Goal: Check status

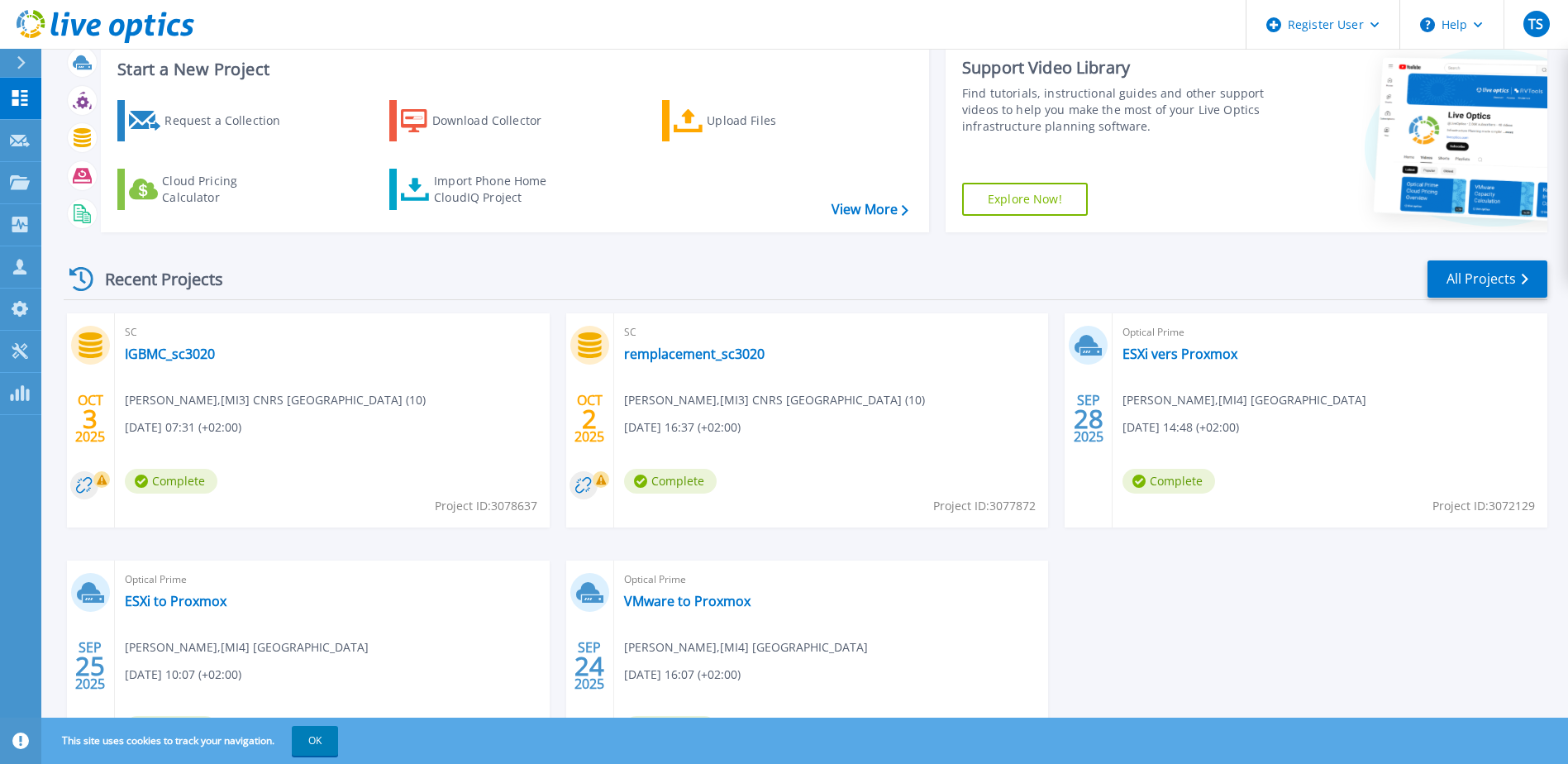
scroll to position [152, 0]
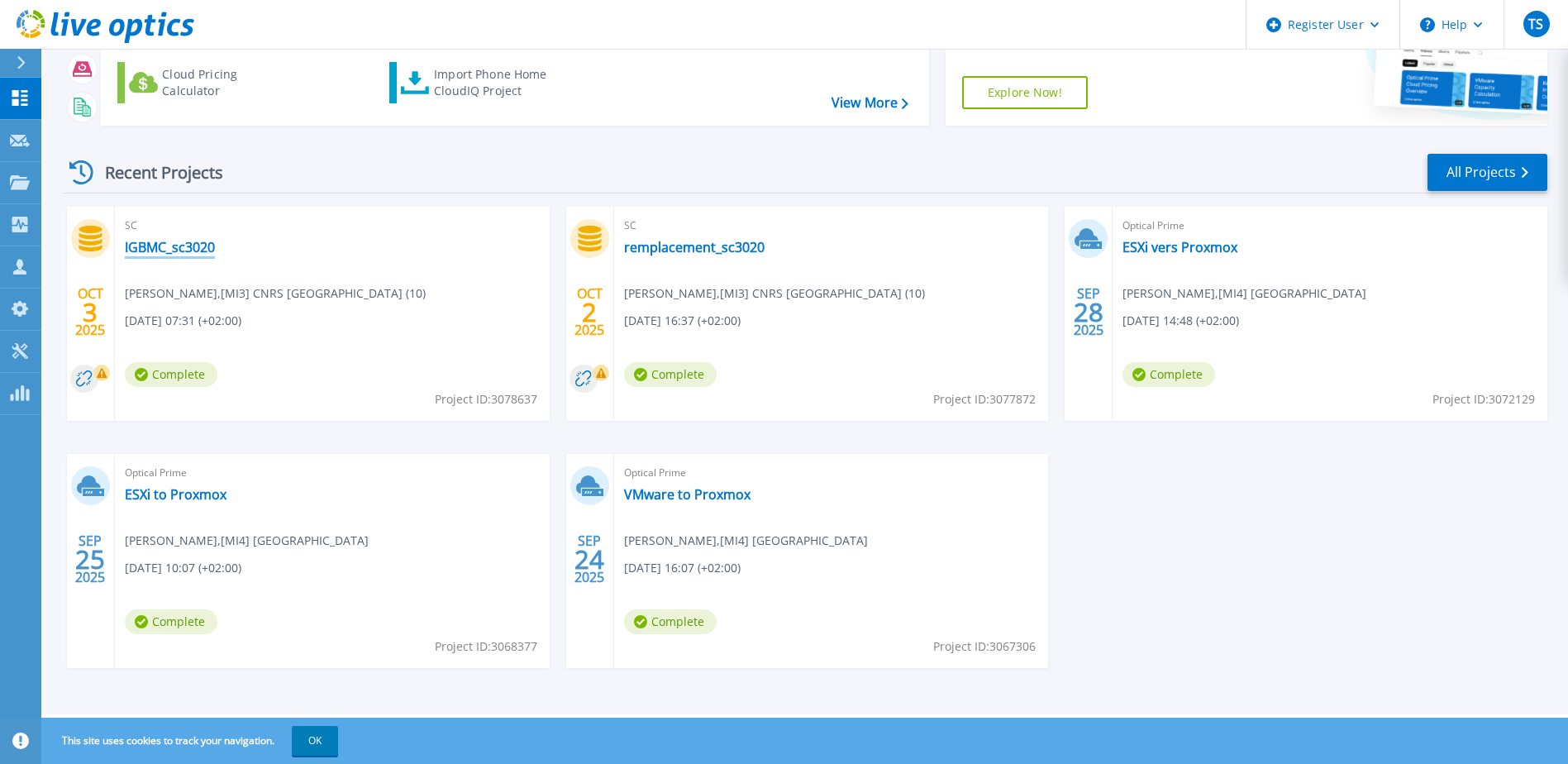
click at [194, 252] on link "IGBMC_sc3020" at bounding box center [169, 247] width 90 height 17
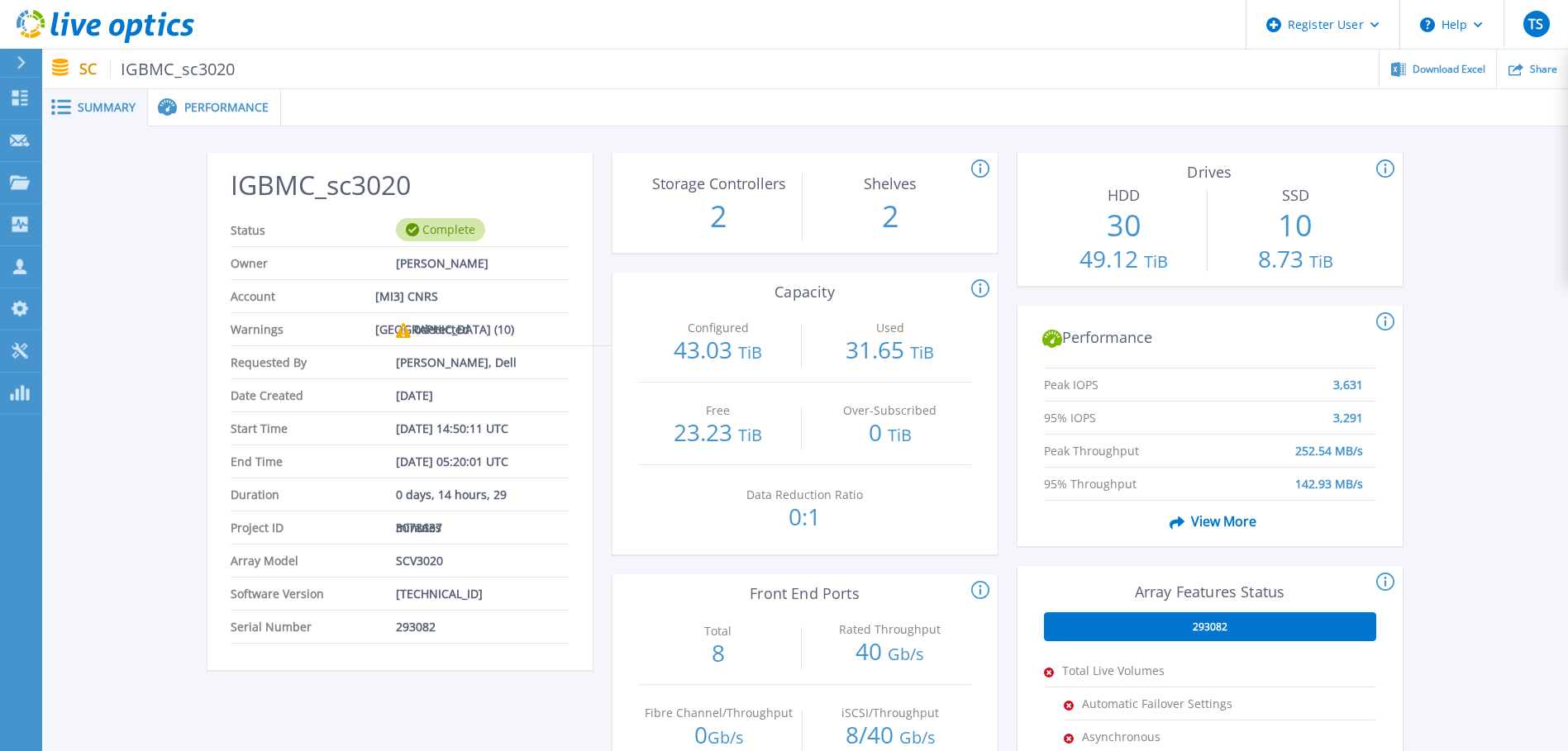
click at [221, 111] on span "Performance" at bounding box center [226, 108] width 84 height 12
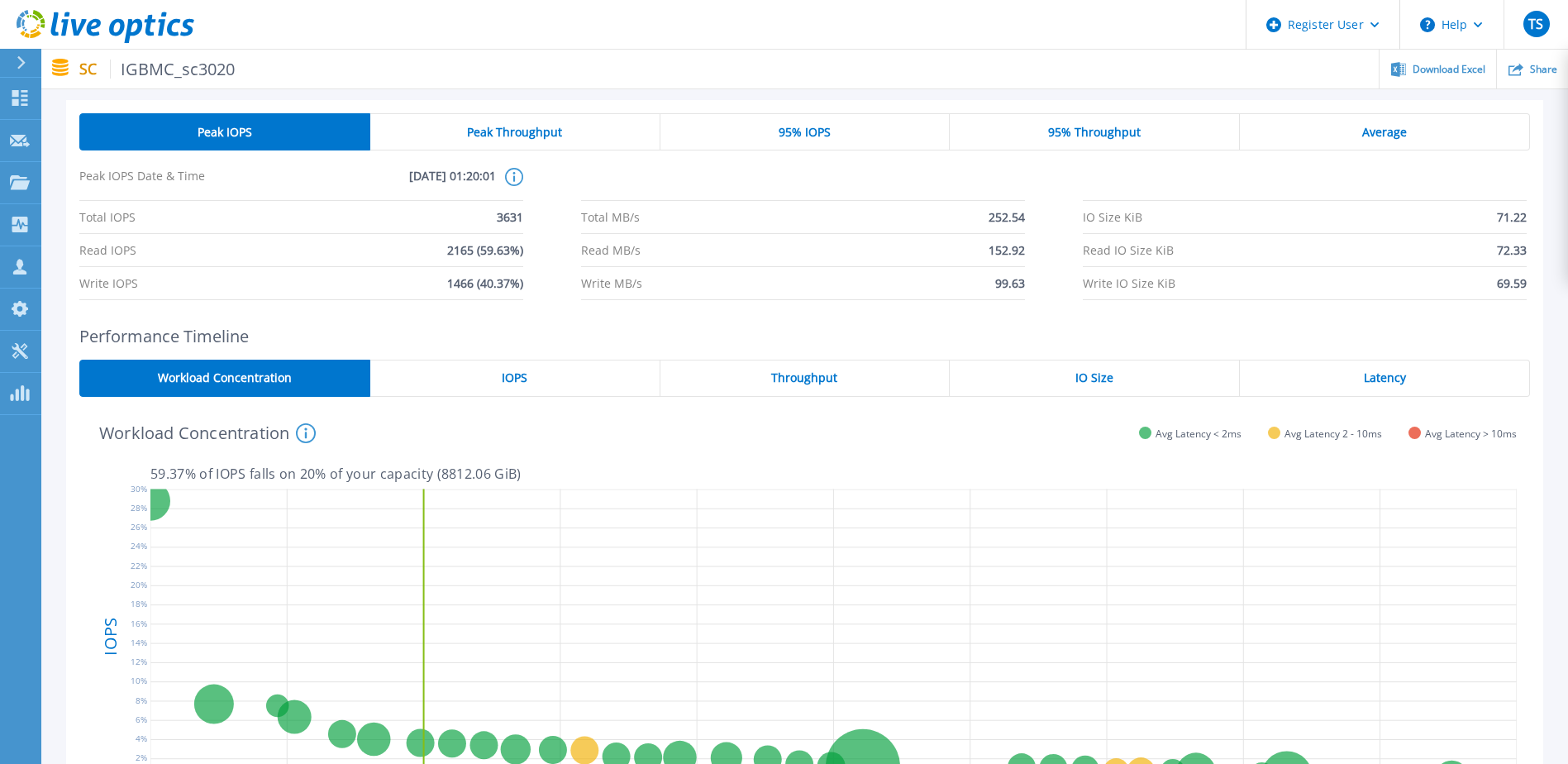
scroll to position [248, 0]
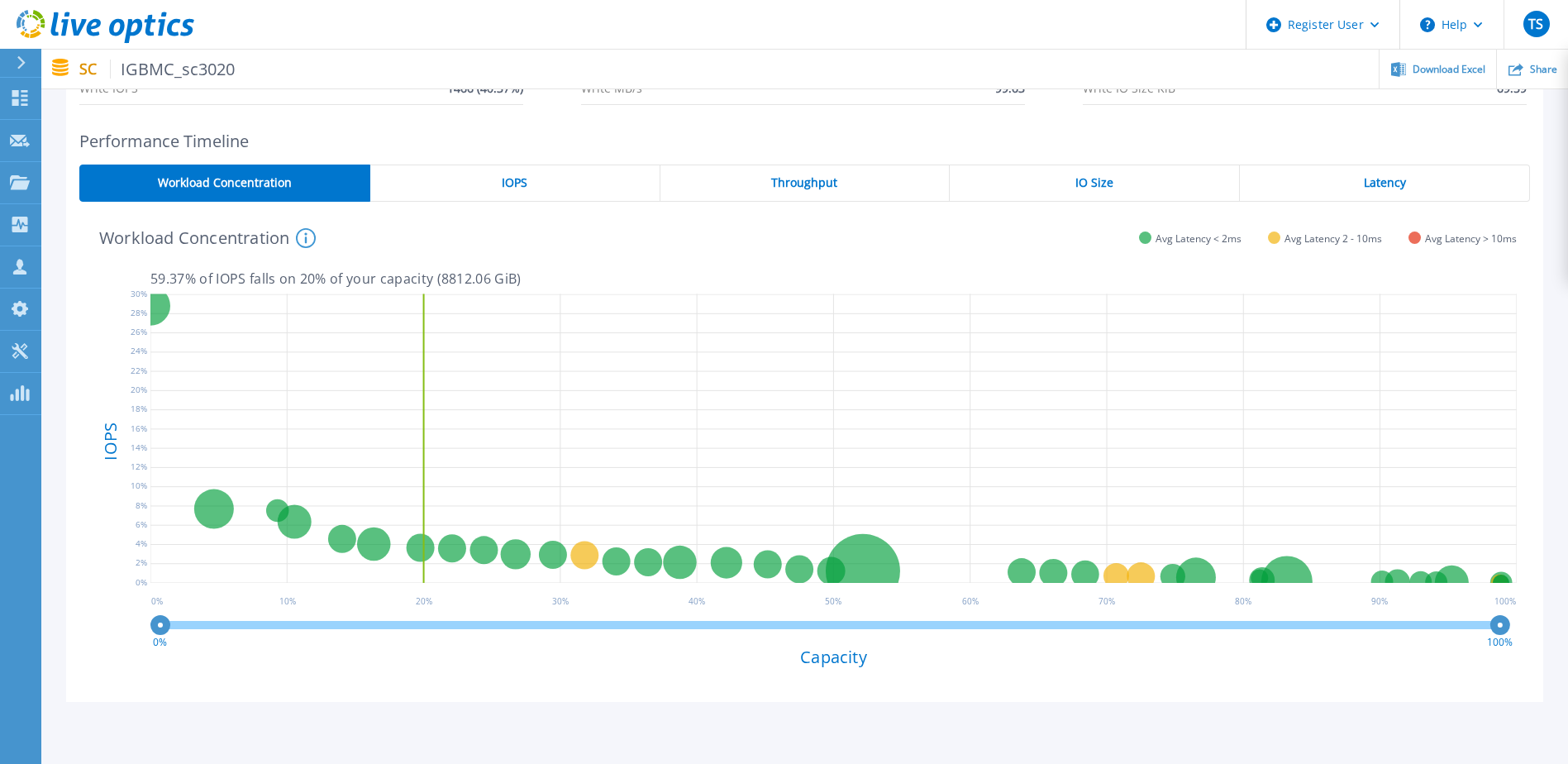
click at [517, 186] on span "IOPS" at bounding box center [514, 182] width 26 height 13
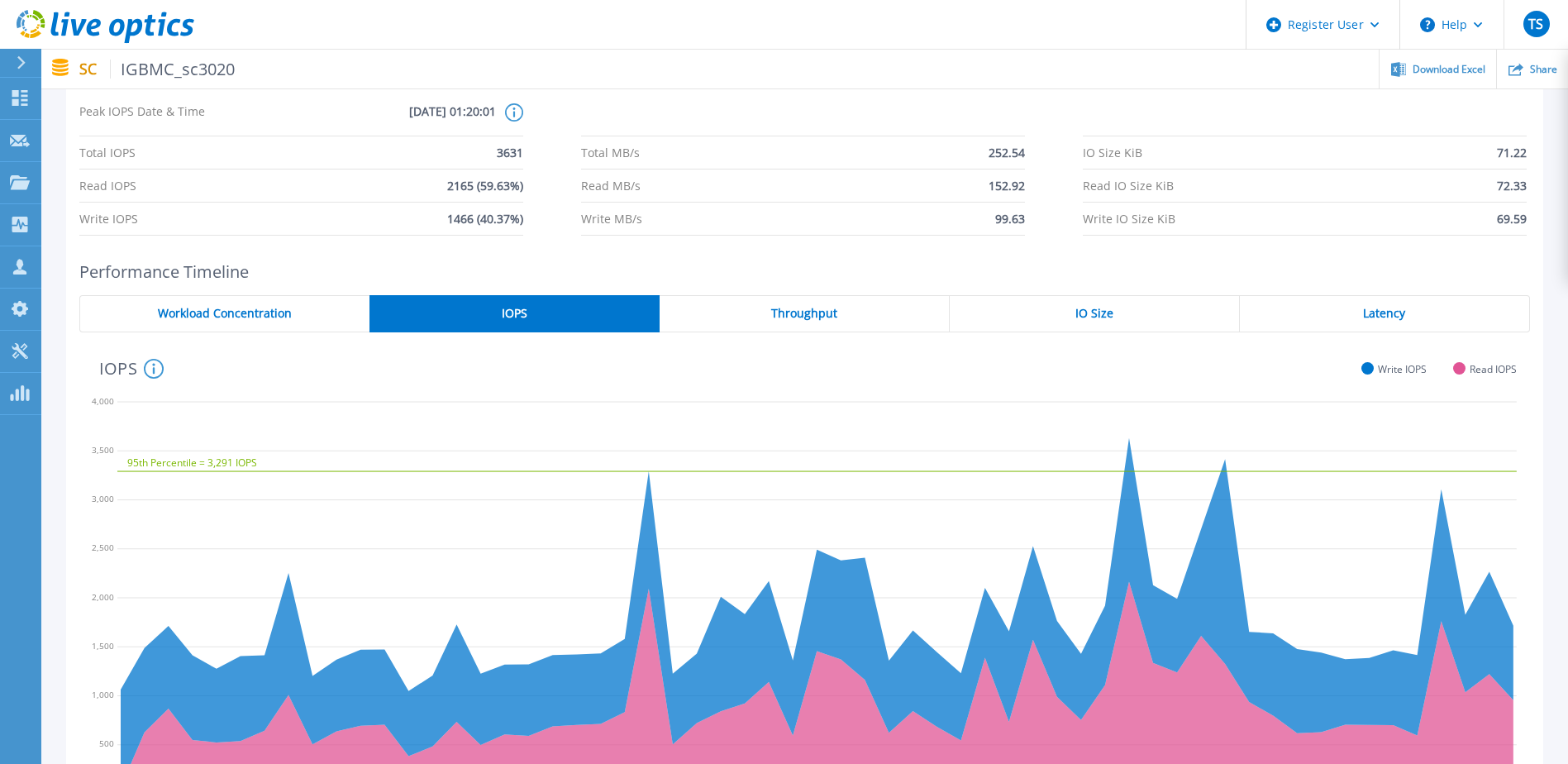
scroll to position [0, 0]
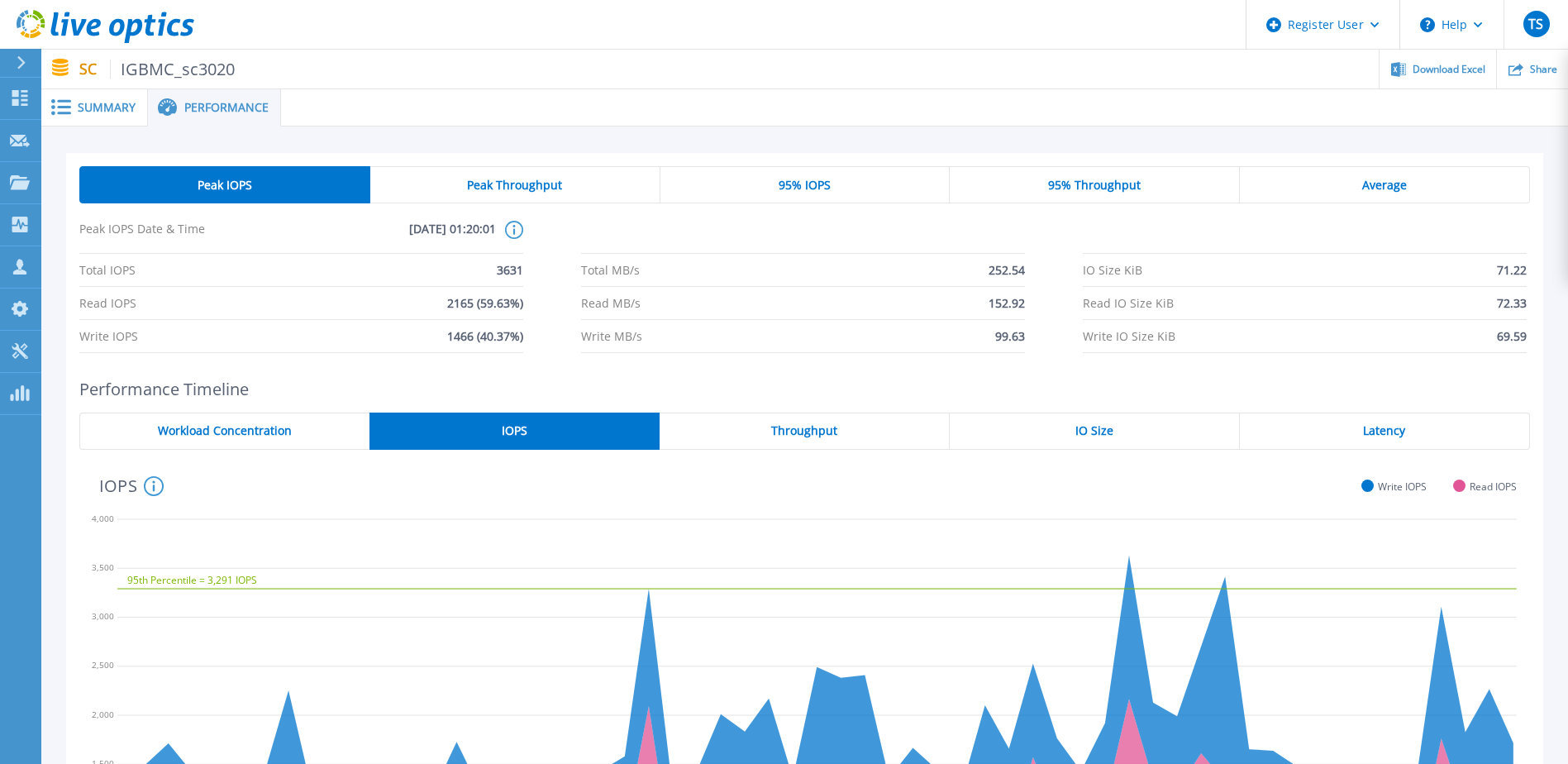
click at [108, 21] on icon at bounding box center [105, 27] width 177 height 34
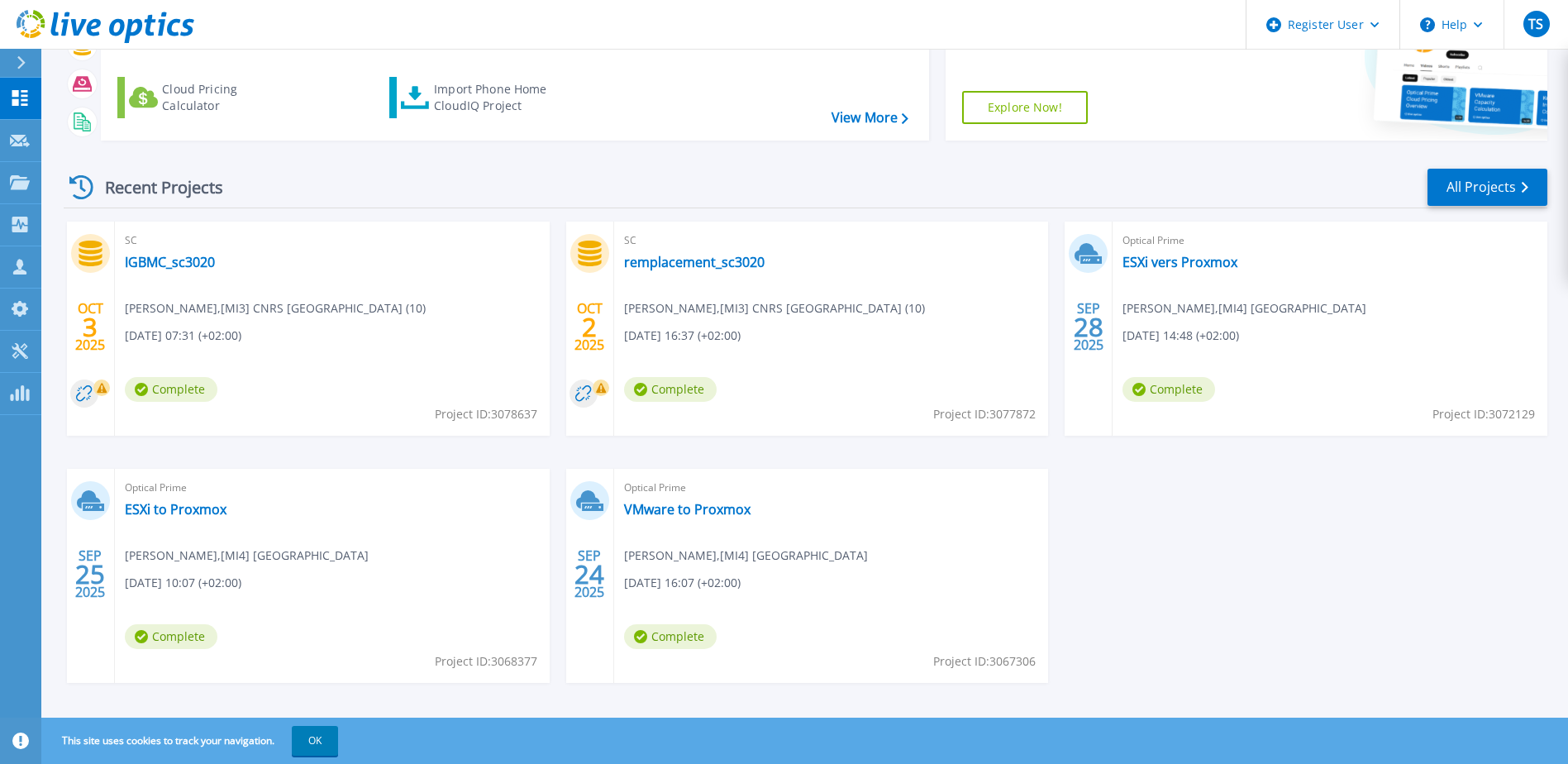
scroll to position [152, 0]
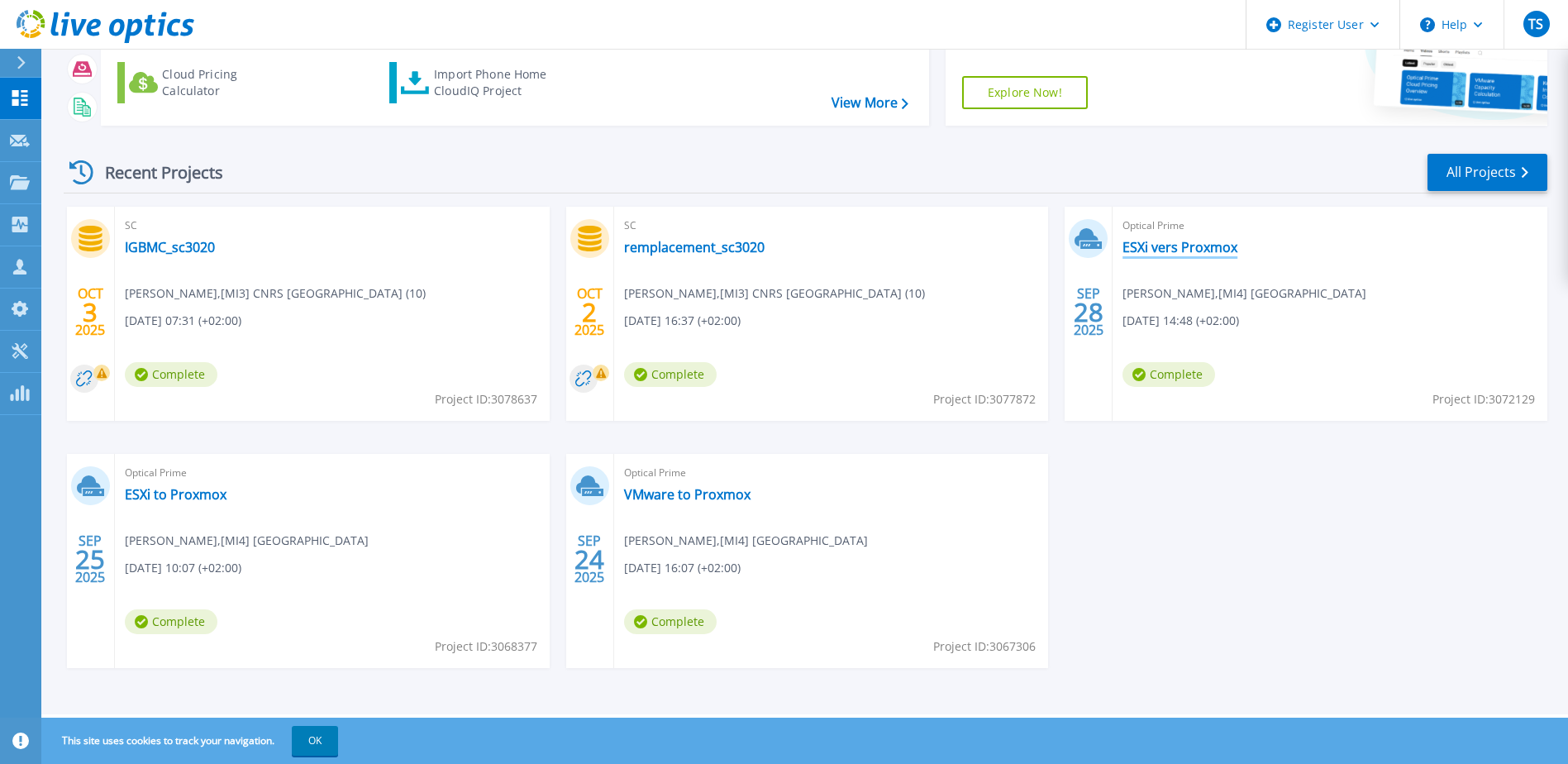
click at [1188, 245] on link "ESXi vers Proxmox" at bounding box center [1179, 247] width 115 height 17
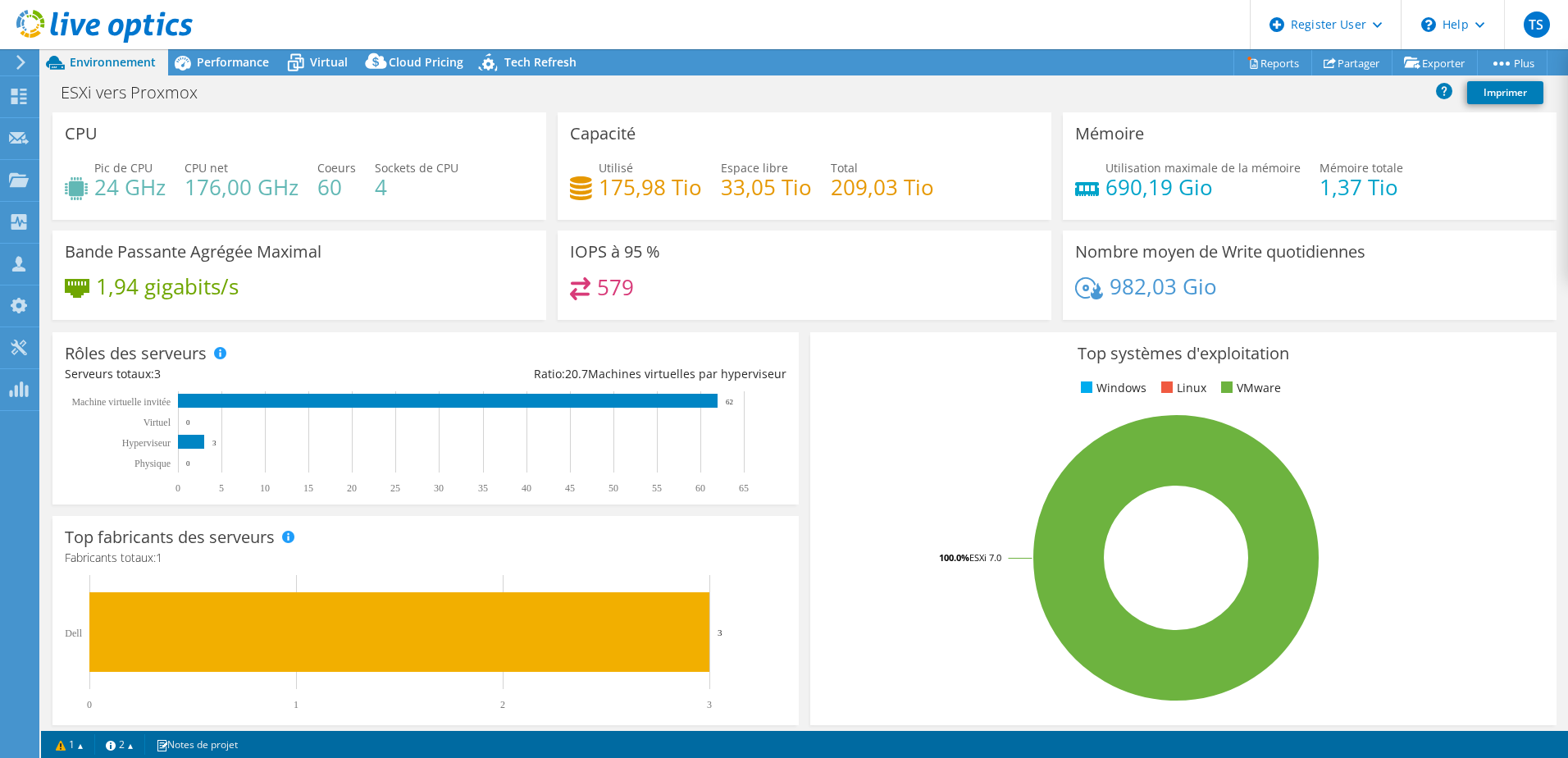
select select "USD"
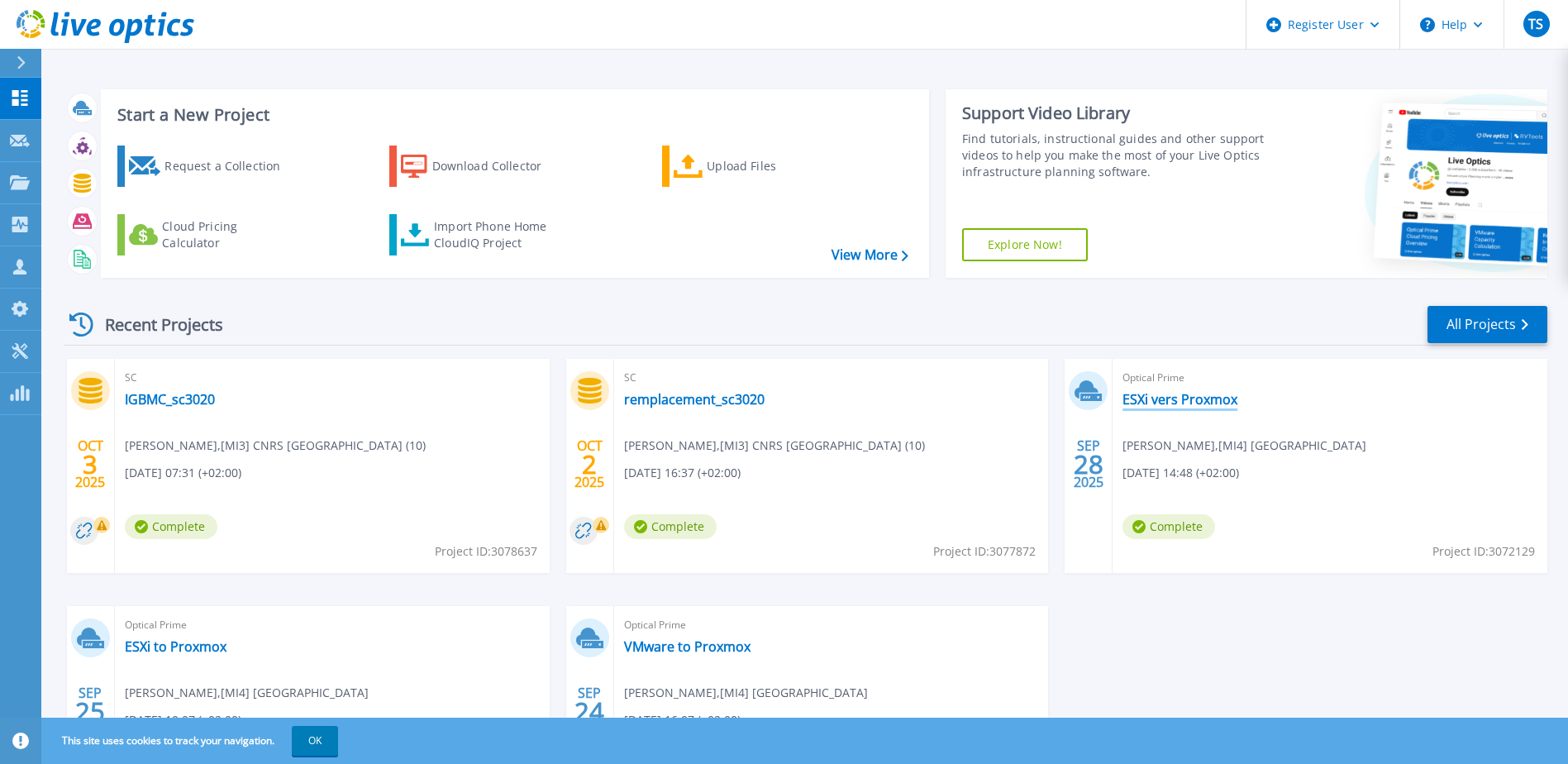
drag, startPoint x: 1190, startPoint y: 402, endPoint x: 1176, endPoint y: 406, distance: 14.6
click at [1190, 402] on link "ESXi vers Proxmox" at bounding box center [1179, 398] width 115 height 17
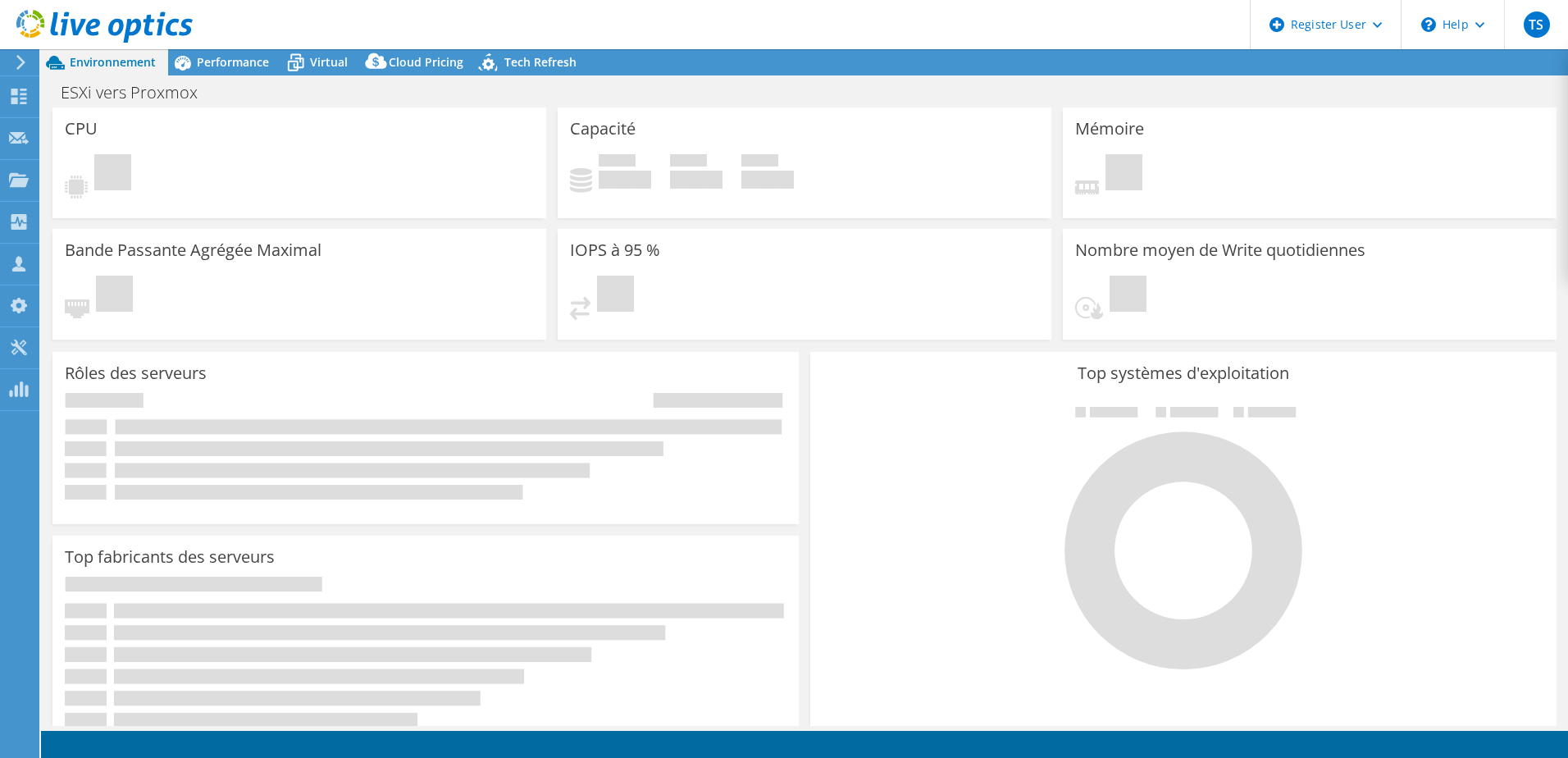
select select "USD"
radio input "true"
radio input "false"
